Goal: Task Accomplishment & Management: Manage account settings

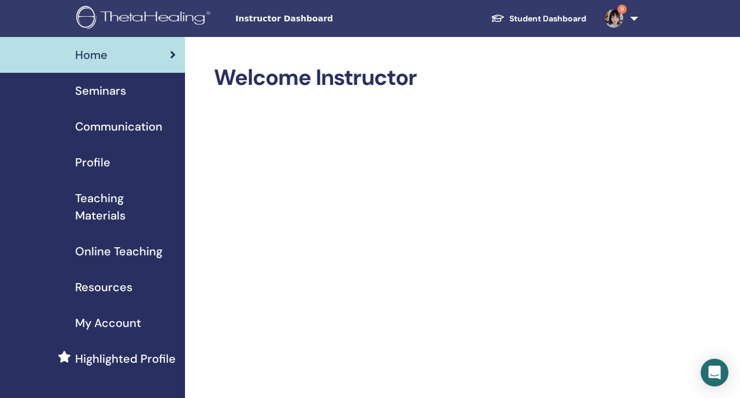
click at [124, 83] on span "Seminars" at bounding box center [100, 90] width 51 height 17
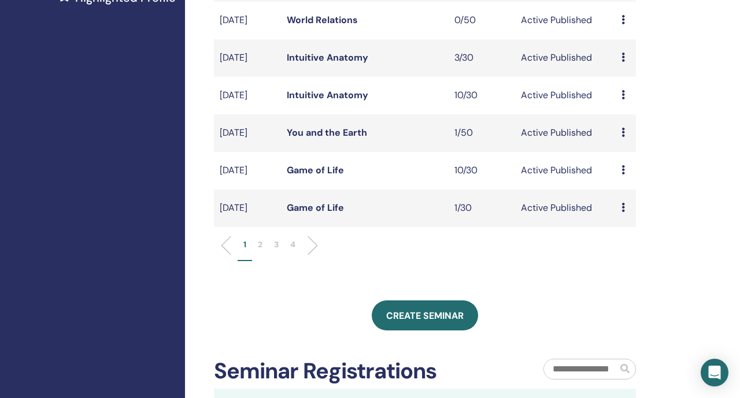
scroll to position [397, 0]
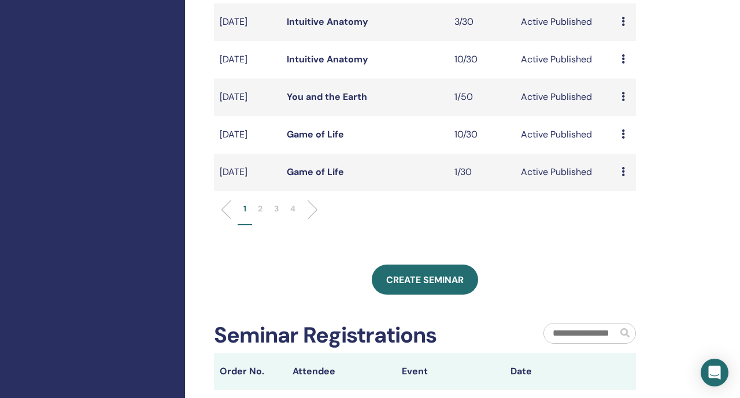
click at [339, 140] on link "Game of Life" at bounding box center [315, 134] width 57 height 12
click at [327, 178] on link "Game of Life" at bounding box center [315, 172] width 57 height 12
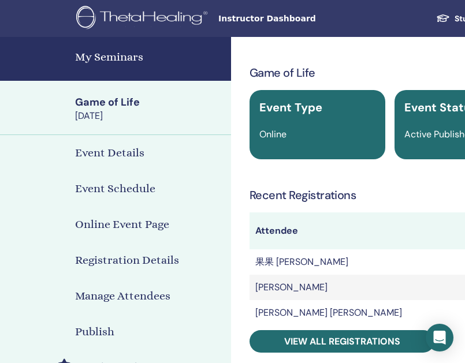
scroll to position [75, 0]
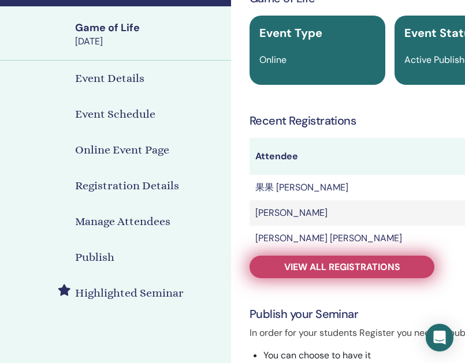
click at [269, 276] on link "View all registrations" at bounding box center [342, 267] width 185 height 23
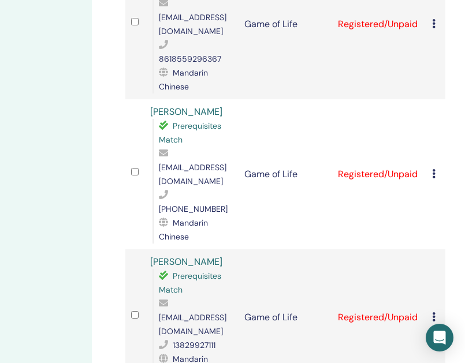
scroll to position [1279, 139]
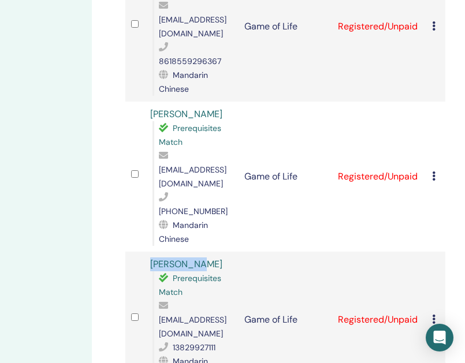
drag, startPoint x: 203, startPoint y: 85, endPoint x: 148, endPoint y: 85, distance: 54.9
click at [147, 252] on td "Pan Kaiyun Prerequisites Match [EMAIL_ADDRESS][DOMAIN_NAME] 13829927111 Mandari…" at bounding box center [191, 320] width 94 height 136
copy link "Pan Kaiyun"
click at [195, 315] on span "panzilu@qq.com" at bounding box center [193, 327] width 68 height 24
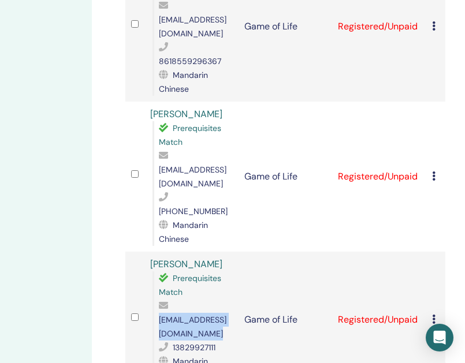
click at [195, 315] on span "panzilu@qq.com" at bounding box center [193, 327] width 68 height 24
copy span "panzilu@qq.com"
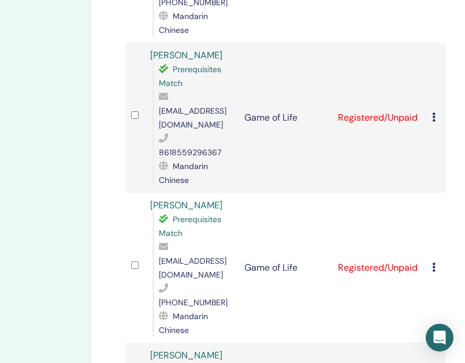
scroll to position [1187, 139]
drag, startPoint x: 177, startPoint y: 39, endPoint x: 146, endPoint y: 39, distance: 31.2
click at [146, 194] on td "Yao Li Prerequisites Match 526590262@qq.com +8618784015494 Mandarin Chinese" at bounding box center [191, 269] width 94 height 150
copy link "Yao Li"
click at [202, 257] on span "526590262@qq.com" at bounding box center [193, 269] width 68 height 24
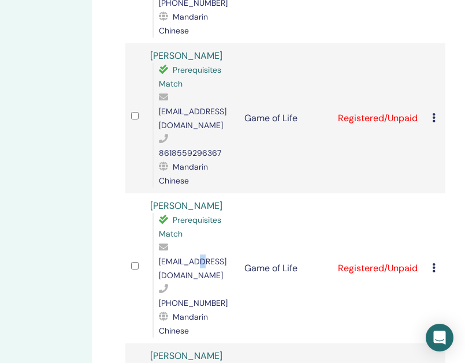
click at [202, 257] on span "526590262@qq.com" at bounding box center [193, 269] width 68 height 24
copy span "526590262@qq.com"
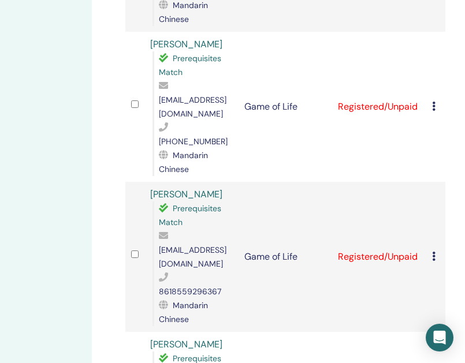
scroll to position [1046, 139]
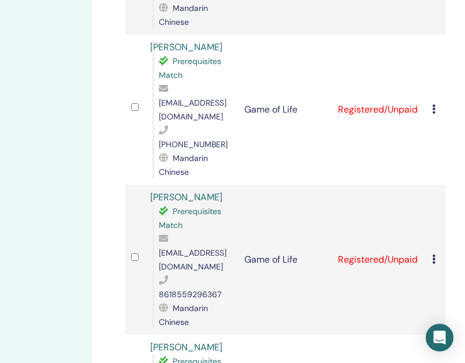
click at [205, 248] on span "384682264@qq.com" at bounding box center [193, 260] width 68 height 24
copy span "384682264@qq.com"
drag, startPoint x: 202, startPoint y: 46, endPoint x: 146, endPoint y: 44, distance: 56.6
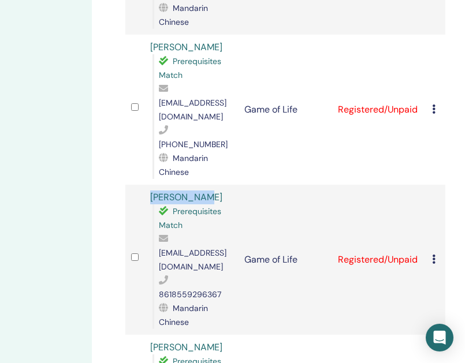
click at [146, 185] on td "Mingjia Yao Prerequisites Match 384682264@qq.com 8618559296367 Mandarin Chinese" at bounding box center [191, 260] width 94 height 150
copy link "Mingjia Yao"
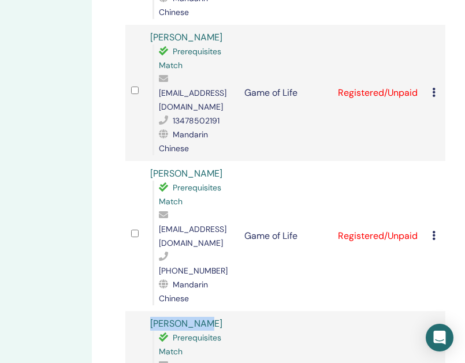
scroll to position [919, 139]
click at [188, 209] on div "camminia.c@gmail.com" at bounding box center [196, 230] width 74 height 42
click at [188, 225] on span "camminia.c@gmail.com" at bounding box center [193, 237] width 68 height 24
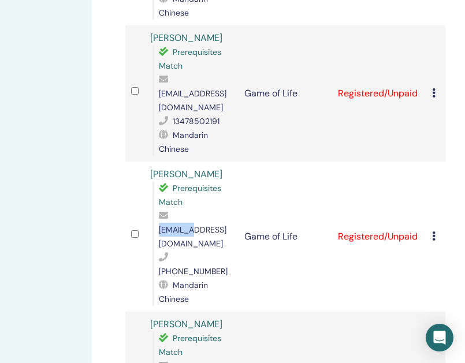
click at [188, 225] on span "camminia.c@gmail.com" at bounding box center [193, 237] width 68 height 24
copy span "camminia.c@gmail.com"
drag, startPoint x: 214, startPoint y: 40, endPoint x: 142, endPoint y: 39, distance: 72.2
click at [142, 162] on tr "YIHSIAO CHU Prerequisites Match camminia.c@gmail.com +886906864134 Mandarin Chi…" at bounding box center [285, 237] width 320 height 150
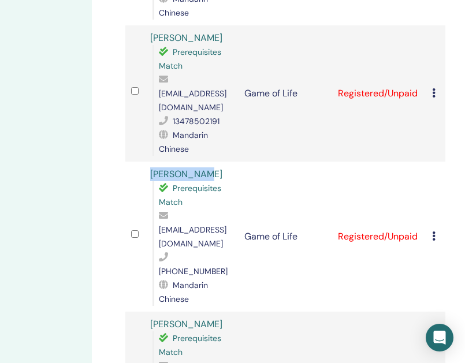
copy tr "YIHSIAO CHU"
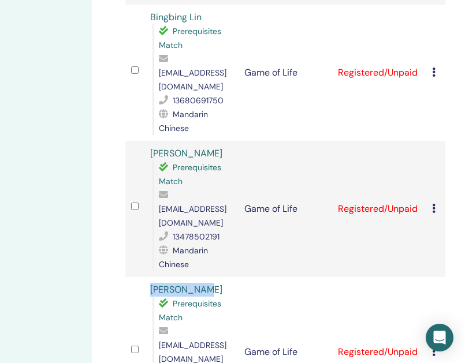
scroll to position [788, 139]
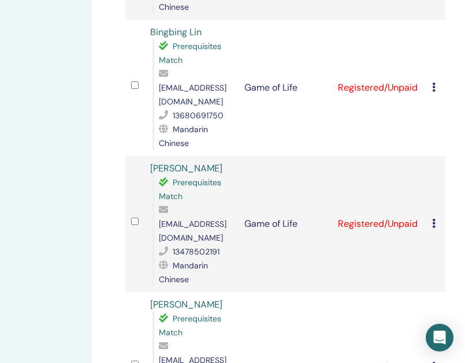
click at [209, 219] on span "sangxiaojing0723@163.com" at bounding box center [193, 231] width 68 height 24
copy span "sangxiaojing0723@163.com"
drag, startPoint x: 185, startPoint y: 41, endPoint x: 143, endPoint y: 41, distance: 42.2
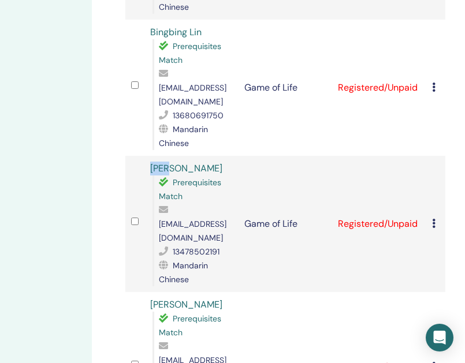
click at [143, 156] on tr "晓婧 桑 Prerequisites Match sangxiaojing0723@163.com 13478502191 Mandarin Chinese …" at bounding box center [285, 224] width 320 height 136
copy tr "晓婧 桑"
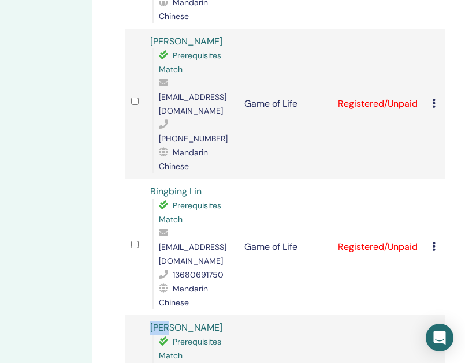
scroll to position [614, 139]
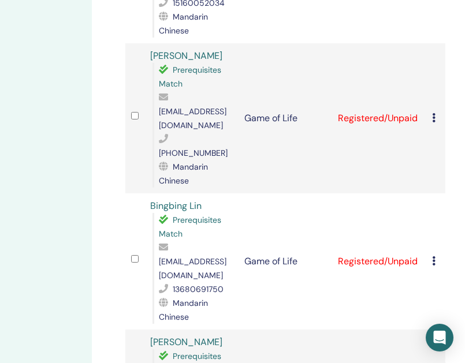
click at [192, 257] on span "1962555185@qq.com" at bounding box center [193, 269] width 68 height 24
drag, startPoint x: 202, startPoint y: 95, endPoint x: 146, endPoint y: 94, distance: 55.5
click at [146, 194] on td "Bingbing Lin Prerequisites Match 1962555185@qq.com 13680691750 Mandarin Chinese" at bounding box center [191, 262] width 94 height 136
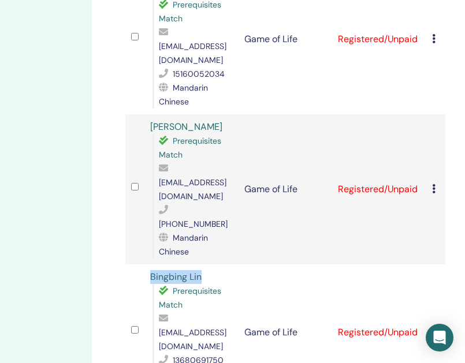
scroll to position [544, 139]
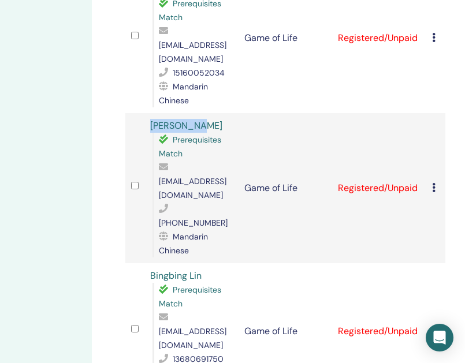
drag, startPoint x: 205, startPoint y: 26, endPoint x: 150, endPoint y: 25, distance: 54.3
click at [150, 119] on div "Qirui Peng Prerequisites Match 504705012@qq.com +86-13227707071 Mandarin Chinese" at bounding box center [191, 188] width 83 height 139
click at [203, 176] on span "504705012@qq.com" at bounding box center [193, 188] width 68 height 24
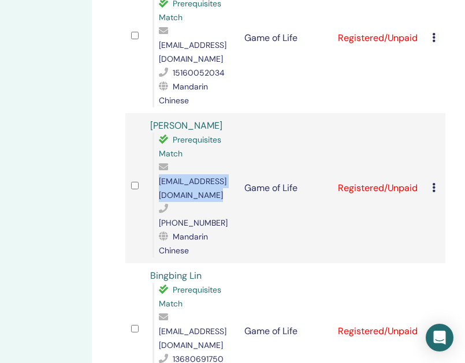
click at [203, 176] on span "504705012@qq.com" at bounding box center [193, 188] width 68 height 24
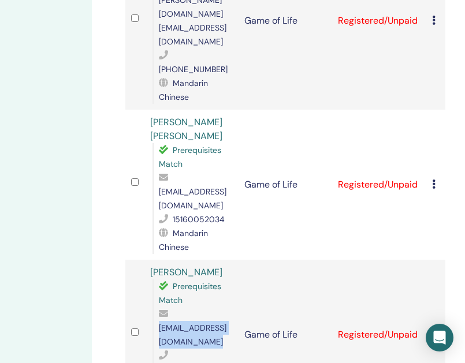
scroll to position [396, 139]
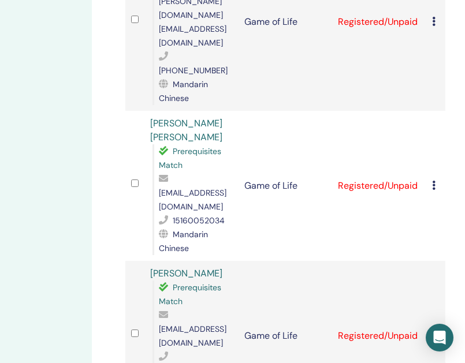
click at [195, 188] on span "584032947@qq.com" at bounding box center [193, 200] width 68 height 24
drag, startPoint x: 187, startPoint y: 51, endPoint x: 143, endPoint y: 51, distance: 43.3
click at [143, 111] on tr "佳芳 谢 Prerequisites Match 584032947@qq.com 15160052034 Mandarin Chinese Game of …" at bounding box center [285, 186] width 320 height 150
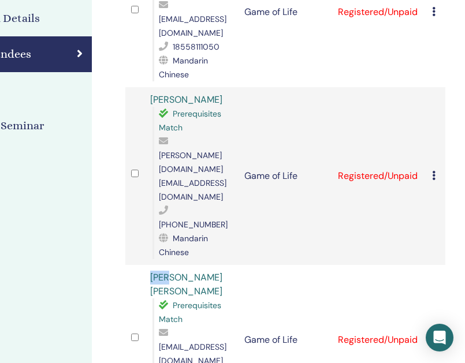
scroll to position [239, 139]
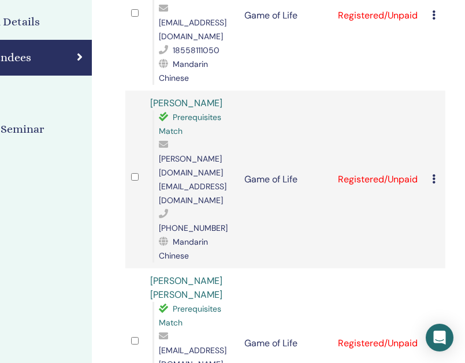
click at [204, 154] on span "karin.lt@gmail.com" at bounding box center [193, 180] width 68 height 52
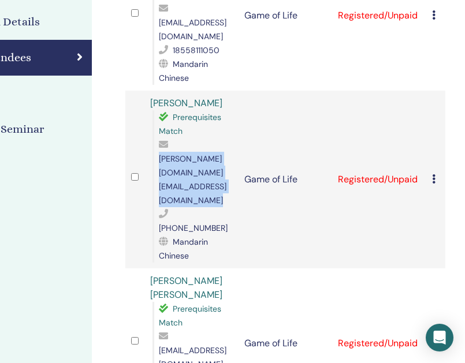
click at [204, 154] on span "karin.lt@gmail.com" at bounding box center [193, 180] width 68 height 52
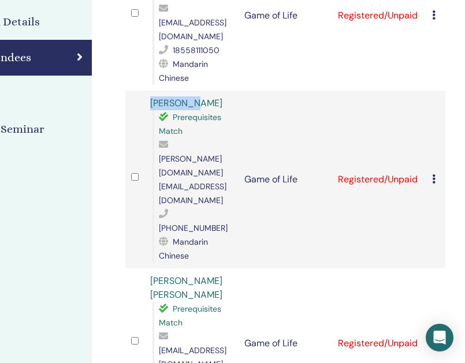
drag, startPoint x: 193, startPoint y: 75, endPoint x: 146, endPoint y: 75, distance: 47.4
click at [146, 91] on td "Karin Tan Prerequisites Match karin.lt@gmail.com +86-13918189166 Mandarin Chine…" at bounding box center [191, 180] width 94 height 178
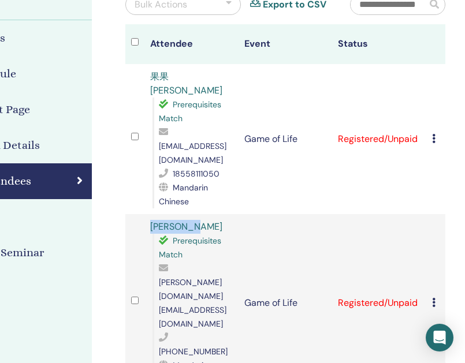
scroll to position [106, 139]
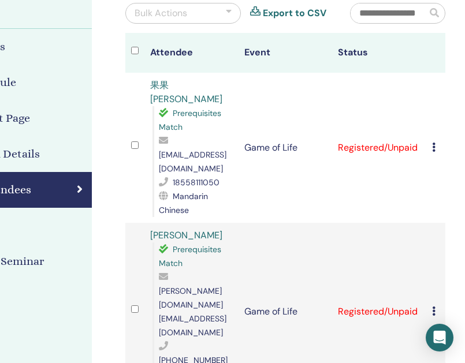
click at [192, 150] on span "zhaojunhan1212@163.com" at bounding box center [193, 162] width 68 height 24
drag, startPoint x: 187, startPoint y: 87, endPoint x: 128, endPoint y: 87, distance: 58.9
click at [127, 87] on tr "果果 赵 Prerequisites Match zhaojunhan1212@163.com 18558111050 Mandarin Chinese Ga…" at bounding box center [285, 148] width 320 height 150
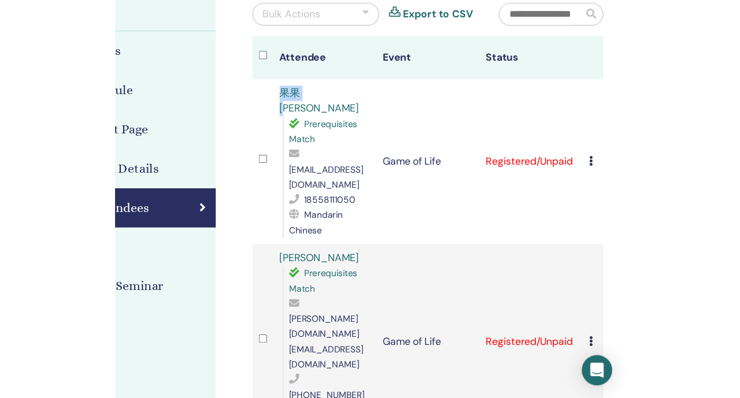
scroll to position [106, 0]
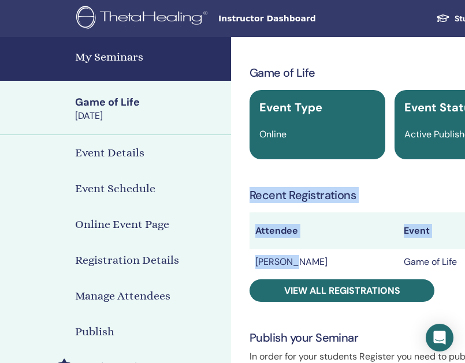
drag, startPoint x: 285, startPoint y: 262, endPoint x: 246, endPoint y: 262, distance: 39.3
copy div "Recent Registrations Attendee Event Status [PERSON_NAME]"
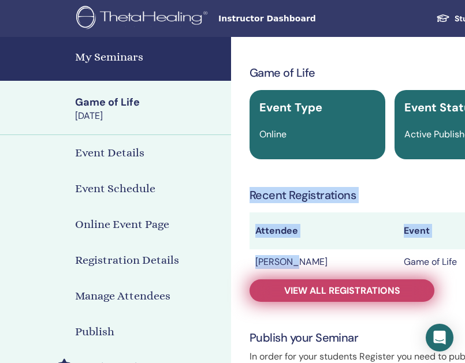
click at [310, 283] on link "View all registrations" at bounding box center [342, 291] width 185 height 23
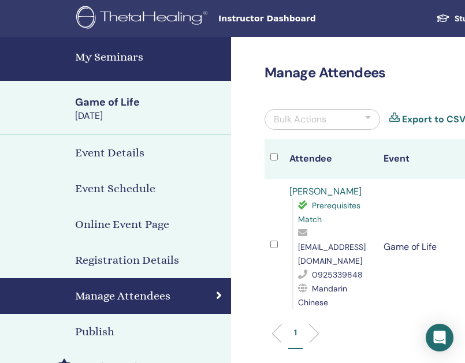
click at [327, 253] on span "[EMAIL_ADDRESS][DOMAIN_NAME]" at bounding box center [332, 254] width 68 height 24
copy span "[EMAIL_ADDRESS][DOMAIN_NAME]"
drag, startPoint x: 324, startPoint y: 194, endPoint x: 268, endPoint y: 193, distance: 56.1
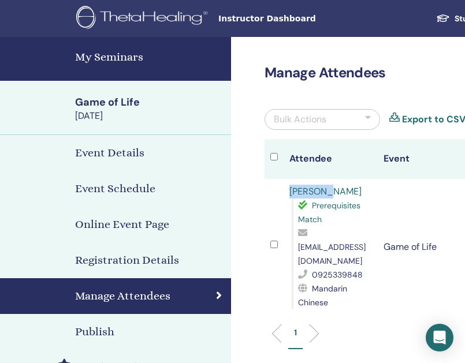
click at [268, 193] on tr "[PERSON_NAME] Prerequisites Match [EMAIL_ADDRESS][DOMAIN_NAME] 0925339848 Manda…" at bounding box center [425, 247] width 320 height 136
copy tr "[PERSON_NAME]"
